Goal: Use online tool/utility: Utilize a website feature to perform a specific function

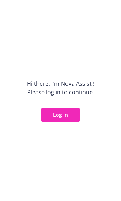
click at [52, 118] on button "Log in" at bounding box center [60, 115] width 38 height 14
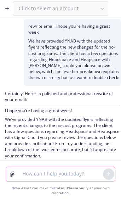
click at [41, 173] on textarea at bounding box center [60, 174] width 85 height 14
click at [7, 9] on icon "button" at bounding box center [7, 8] width 0 height 3
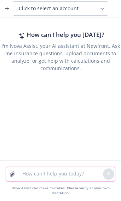
click at [51, 173] on textarea at bounding box center [60, 174] width 85 height 14
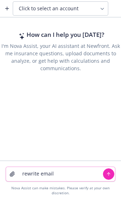
paste textarea "I wanted to follow up on my previous email, could you please confirm these empl…"
type textarea "rewrite email I wanted to follow up on my previous email, could you please conf…"
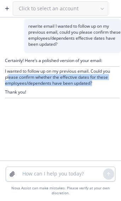
drag, startPoint x: 99, startPoint y: 83, endPoint x: 25, endPoint y: 91, distance: 74.4
click at [9, 78] on p "I wanted to follow up on my previous email. Could you please confirm whether th…" at bounding box center [62, 77] width 115 height 18
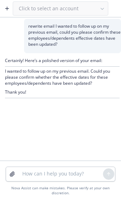
click at [32, 93] on p "Thank you!" at bounding box center [62, 92] width 115 height 6
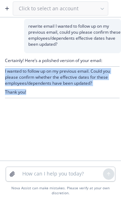
drag, startPoint x: 28, startPoint y: 91, endPoint x: 5, endPoint y: 72, distance: 30.2
click at [5, 72] on div "Certainly! Here’s a polished version of your email: I wanted to follow up on my…" at bounding box center [60, 78] width 121 height 50
copy div "I wanted to follow up on my previous email. Could you please confirm whether th…"
